Goal: Find specific page/section: Find specific page/section

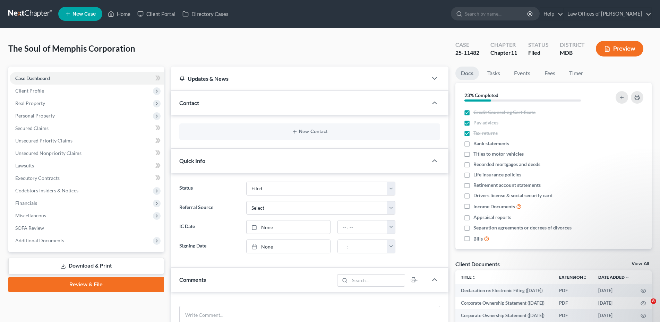
select select "6"
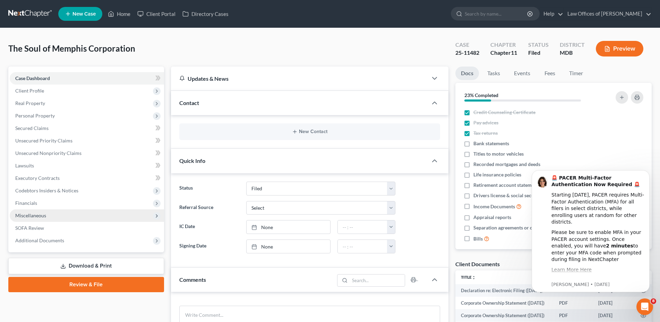
click at [36, 216] on span "Miscellaneous" at bounding box center [30, 216] width 31 height 6
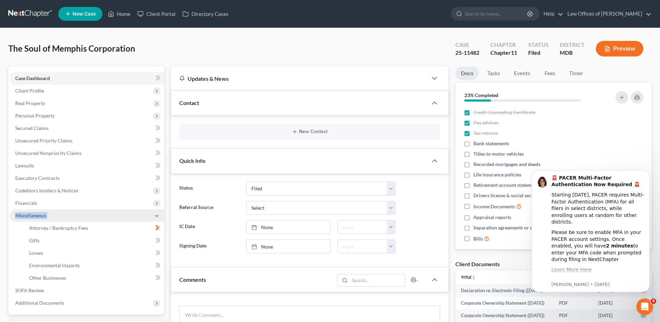
click at [36, 216] on span "Miscellaneous" at bounding box center [30, 216] width 31 height 6
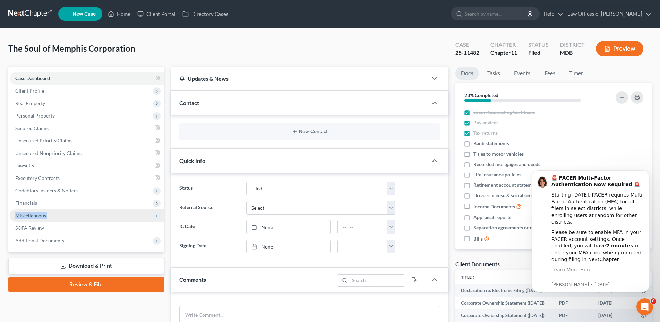
click at [36, 216] on span "Miscellaneous" at bounding box center [30, 216] width 31 height 6
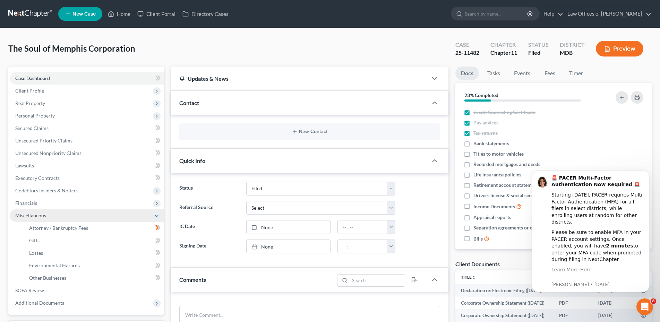
click at [36, 216] on span "Miscellaneous" at bounding box center [30, 216] width 31 height 6
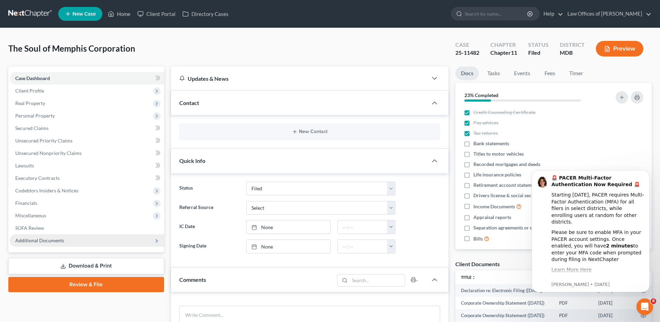
click at [34, 241] on span "Additional Documents" at bounding box center [39, 241] width 49 height 6
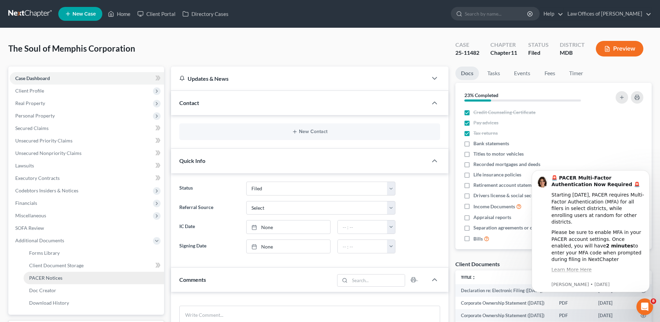
click at [57, 280] on span "PACER Notices" at bounding box center [45, 278] width 33 height 6
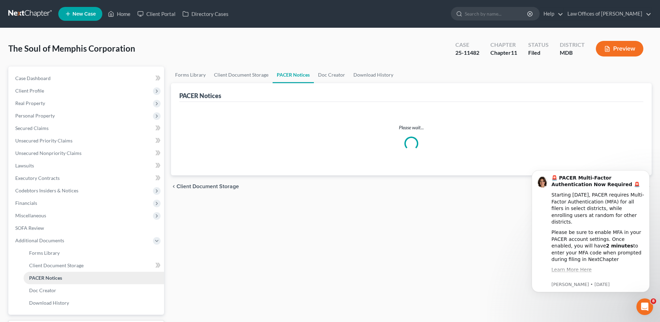
click at [57, 280] on span "PACER Notices" at bounding box center [45, 278] width 33 height 6
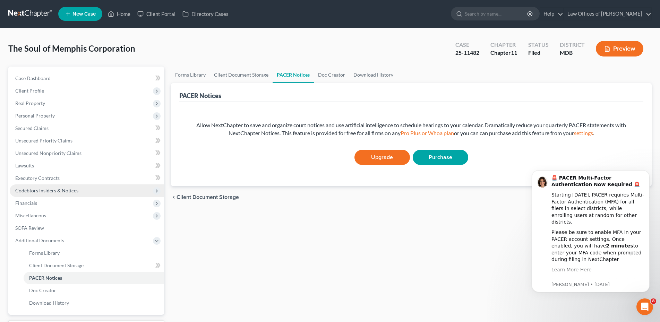
click at [59, 189] on span "Codebtors Insiders & Notices" at bounding box center [46, 191] width 63 height 6
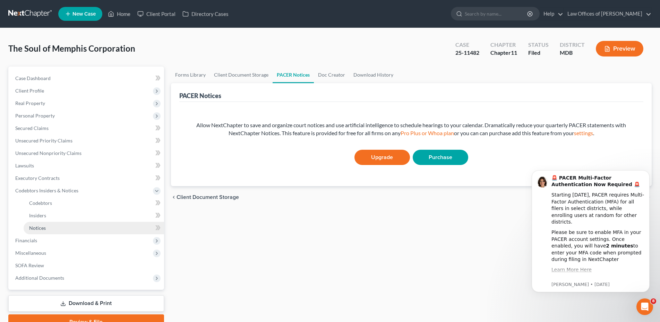
click at [36, 228] on span "Notices" at bounding box center [37, 228] width 17 height 6
click at [35, 230] on span "Notices" at bounding box center [37, 228] width 17 height 6
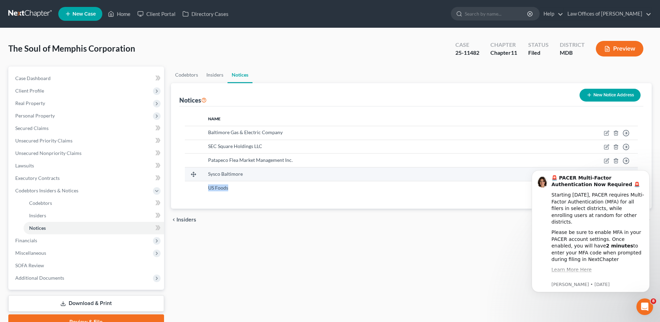
drag, startPoint x: 210, startPoint y: 131, endPoint x: 219, endPoint y: 169, distance: 38.7
click at [252, 195] on tbody "Baltimore Gas & Electric Company Move to D Move to E Move to F Move to G SEC Sq…" at bounding box center [411, 160] width 453 height 69
drag, startPoint x: 208, startPoint y: 133, endPoint x: 235, endPoint y: 179, distance: 53.3
click at [241, 197] on div "Name Baltimore Gas & Electric Company Move to D Move to E Move to F Move to G S…" at bounding box center [411, 157] width 464 height 102
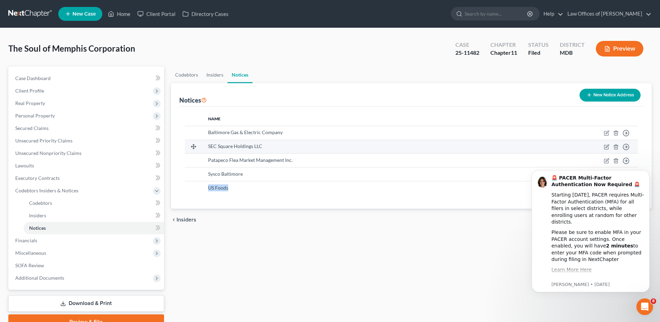
copy td "US Foods"
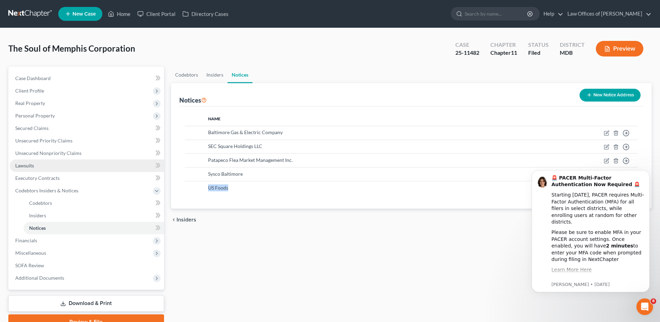
click at [48, 164] on link "Lawsuits" at bounding box center [87, 166] width 154 height 12
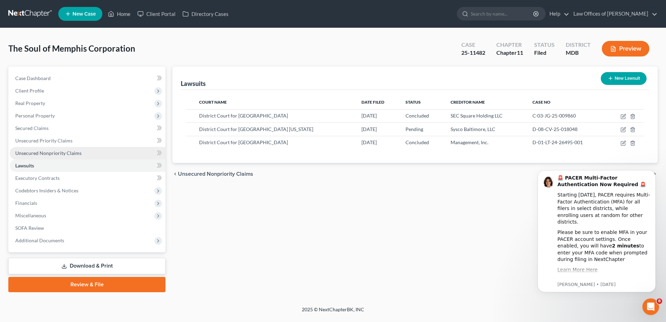
click at [57, 151] on span "Unsecured Nonpriority Claims" at bounding box center [48, 153] width 66 height 6
